Goal: Task Accomplishment & Management: Manage account settings

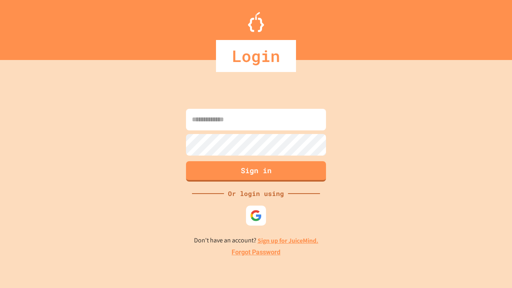
click at [256, 253] on link "Forgot Password" at bounding box center [256, 253] width 49 height 10
